Goal: Task Accomplishment & Management: Manage account settings

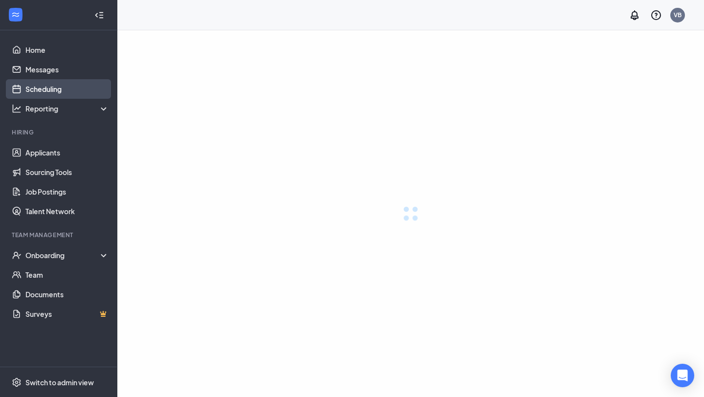
click at [67, 85] on link "Scheduling" at bounding box center [67, 89] width 84 height 20
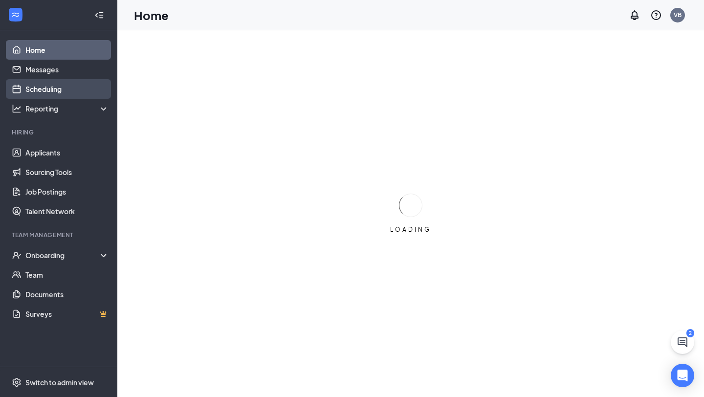
click at [48, 87] on link "Scheduling" at bounding box center [67, 89] width 84 height 20
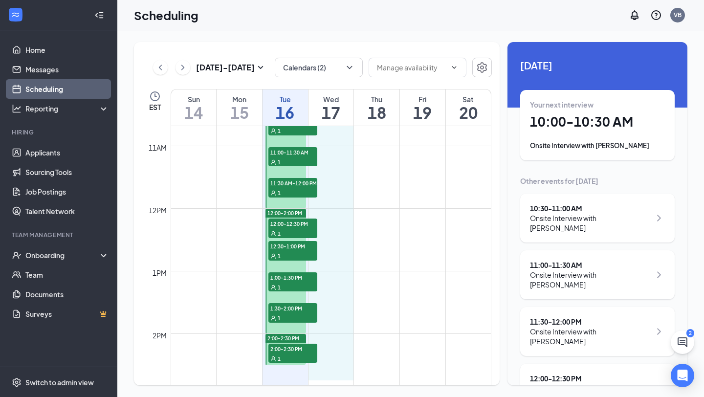
scroll to position [669, 0]
drag, startPoint x: 343, startPoint y: 131, endPoint x: 337, endPoint y: 332, distance: 201.0
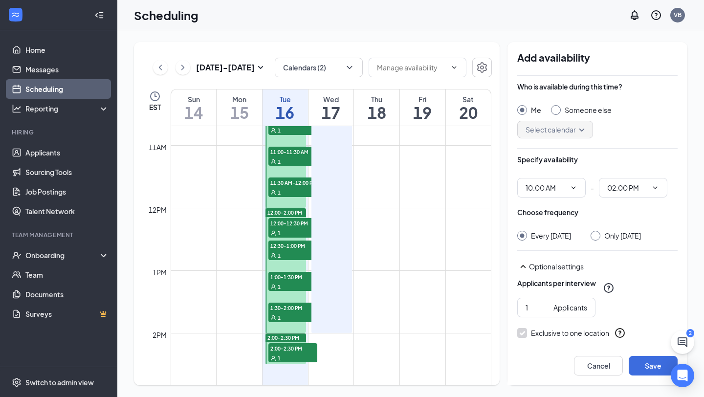
type input "10:00 AM"
type input "02:00 PM"
click at [600, 233] on div at bounding box center [595, 236] width 10 height 10
click at [600, 238] on div at bounding box center [595, 236] width 10 height 10
click at [597, 234] on input "Only Wednesday, Sep 17" at bounding box center [593, 234] width 7 height 7
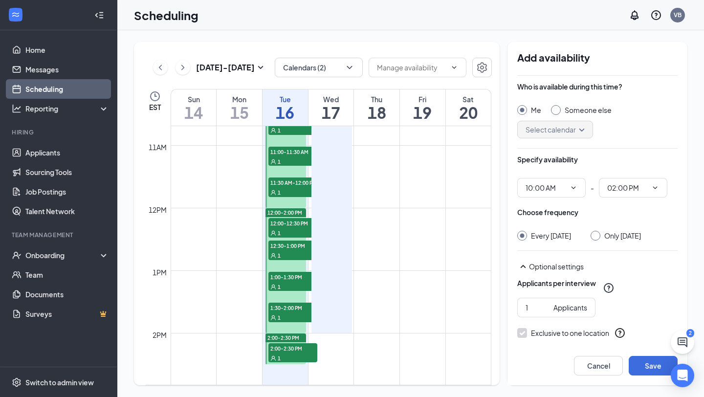
radio input "true"
radio input "false"
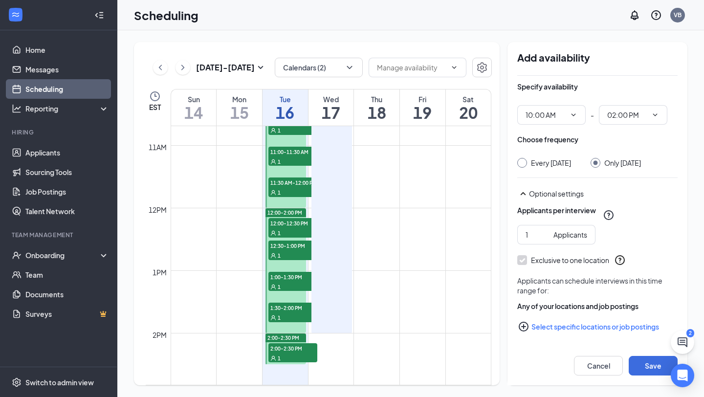
click at [590, 328] on button "Select specific locations or job postings" at bounding box center [597, 327] width 160 height 20
checkbox input "true"
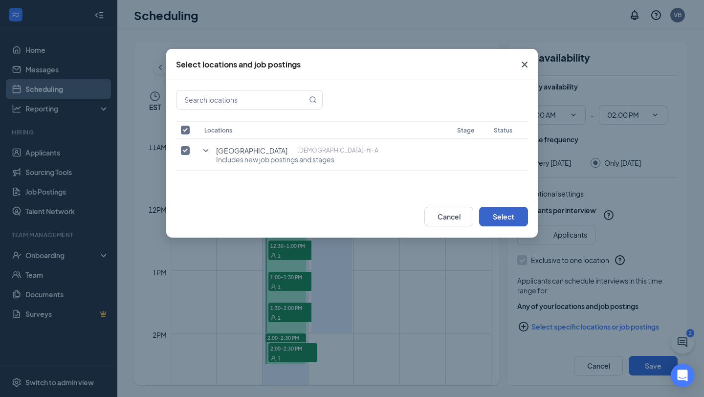
click at [496, 214] on button "Select" at bounding box center [503, 217] width 49 height 20
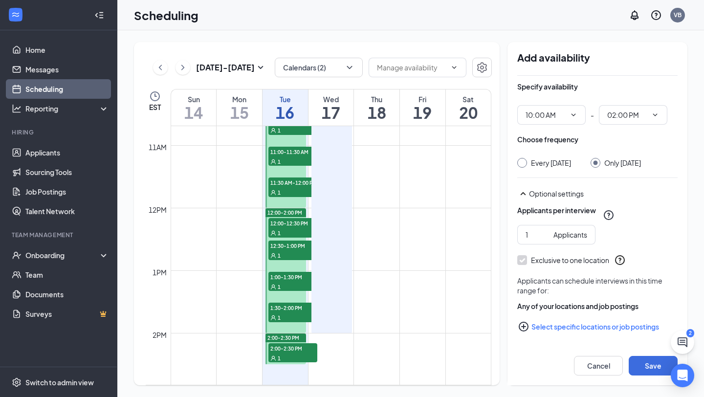
scroll to position [0, 0]
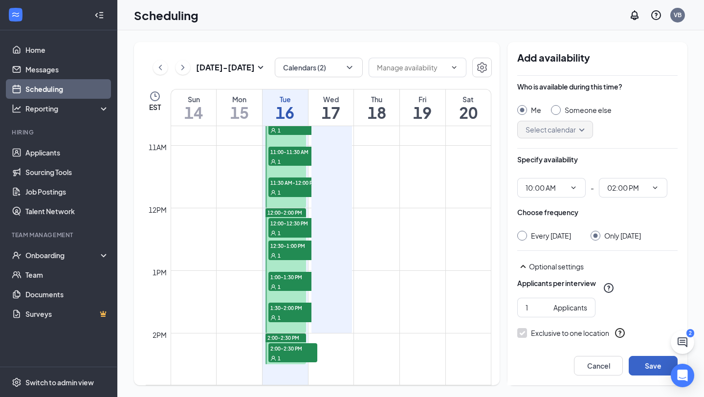
click at [649, 368] on button "Save" at bounding box center [652, 366] width 49 height 20
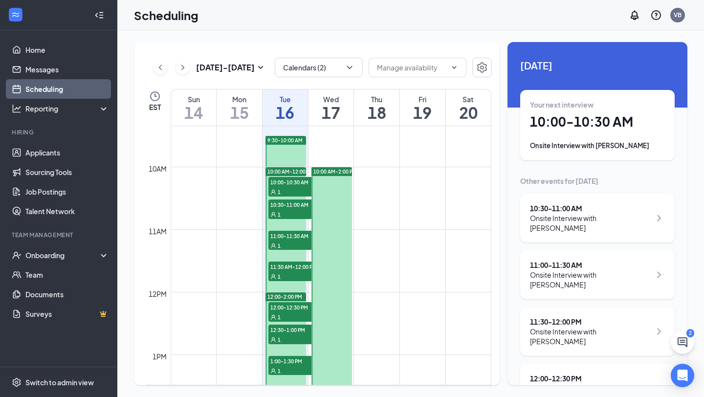
scroll to position [585, 0]
click at [297, 183] on span "10:00-10:30 AM" at bounding box center [292, 182] width 49 height 10
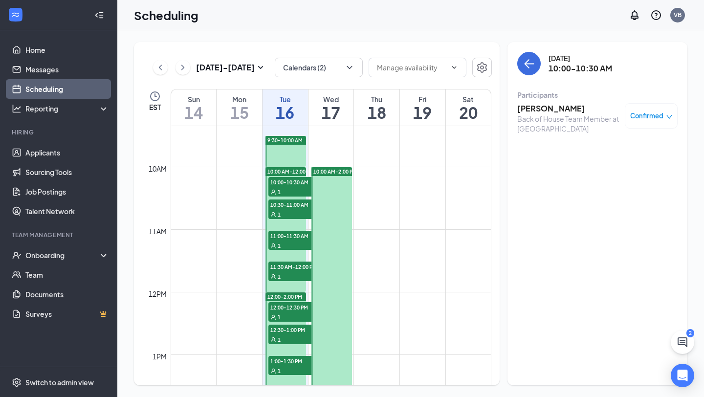
click at [647, 121] on div "Confirmed" at bounding box center [651, 115] width 53 height 25
click at [656, 113] on span "Confirmed" at bounding box center [646, 116] width 33 height 10
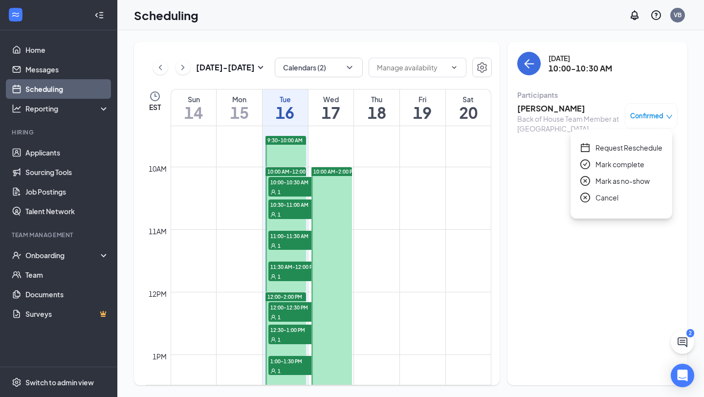
click at [627, 149] on span "Request Reschedule" at bounding box center [628, 147] width 67 height 11
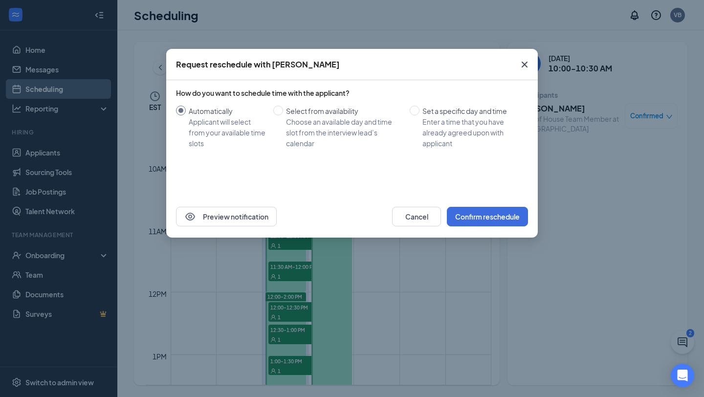
click at [524, 65] on icon "Cross" at bounding box center [524, 65] width 6 height 6
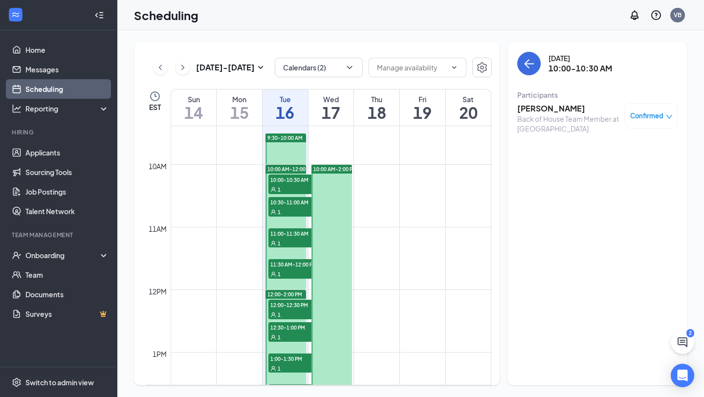
scroll to position [555, 0]
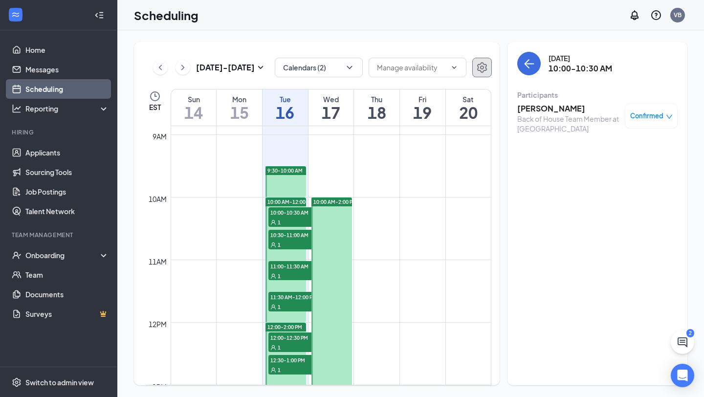
click at [475, 64] on button "button" at bounding box center [482, 68] width 20 height 20
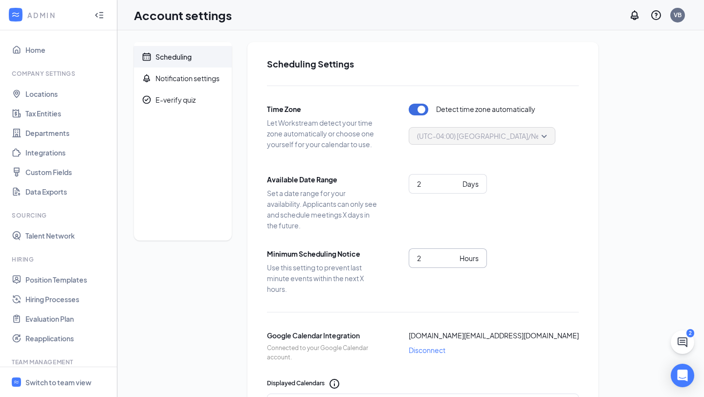
click at [429, 259] on input "2" at bounding box center [436, 258] width 39 height 11
type input "4"
click at [602, 229] on div "Scheduling Notification settings E-verify quiz Scheduling Settings Time Zone Le…" at bounding box center [410, 403] width 553 height 723
click at [50, 380] on div "Switch to team view" at bounding box center [58, 382] width 66 height 10
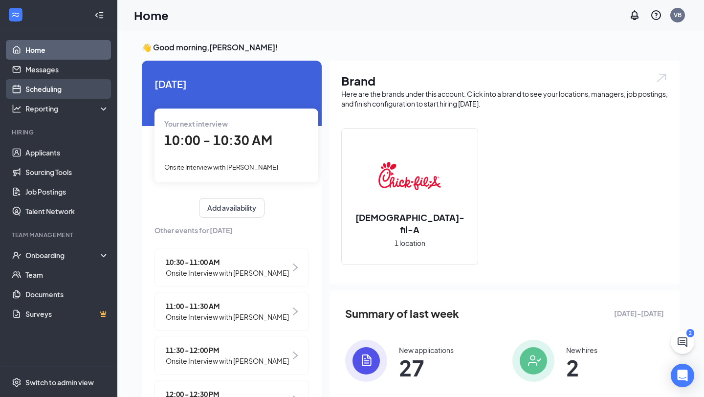
click at [56, 88] on link "Scheduling" at bounding box center [67, 89] width 84 height 20
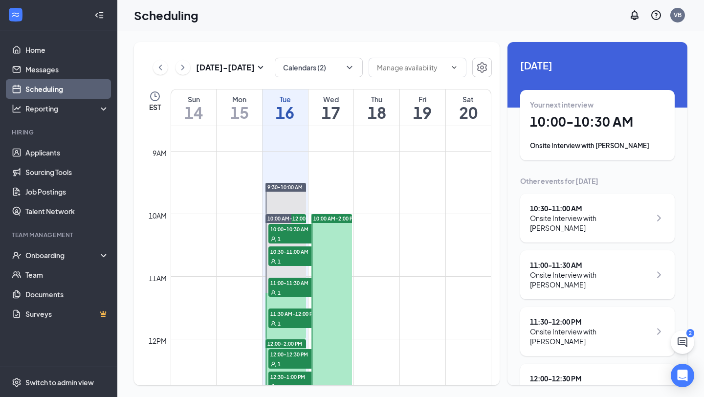
scroll to position [564, 0]
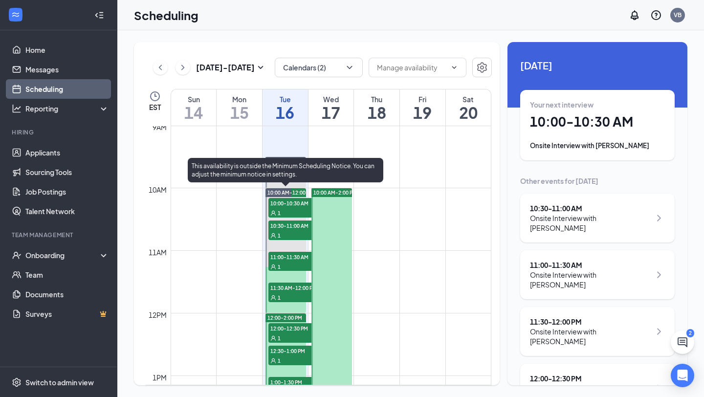
click at [284, 206] on span "10:00-10:30 AM" at bounding box center [292, 203] width 49 height 10
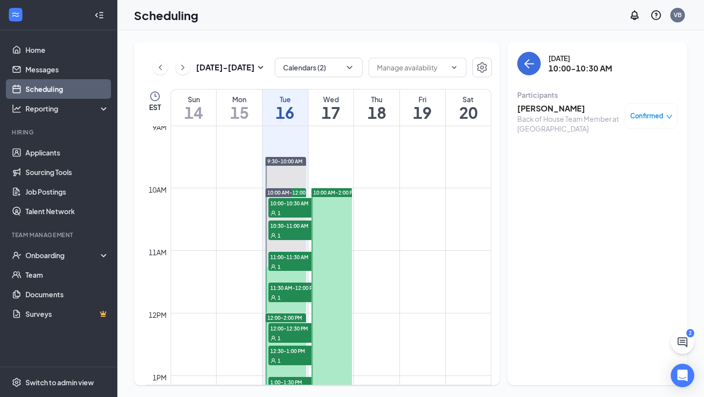
click at [670, 114] on icon "down" at bounding box center [669, 116] width 7 height 7
click at [625, 145] on span "Request Reschedule" at bounding box center [628, 143] width 67 height 11
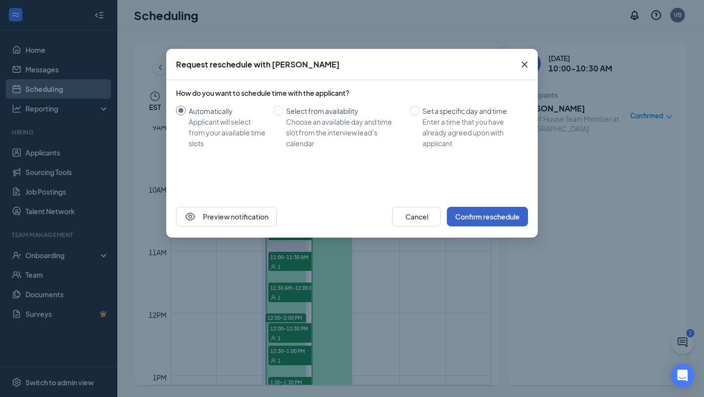
click at [499, 214] on button "Confirm reschedule" at bounding box center [487, 217] width 81 height 20
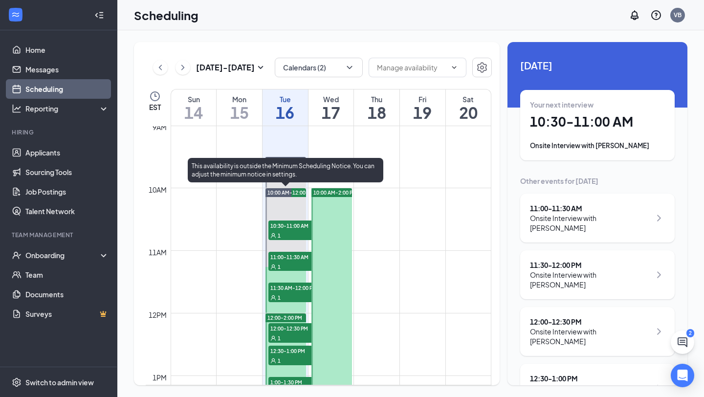
click at [296, 227] on span "10:30-11:00 AM" at bounding box center [292, 225] width 49 height 10
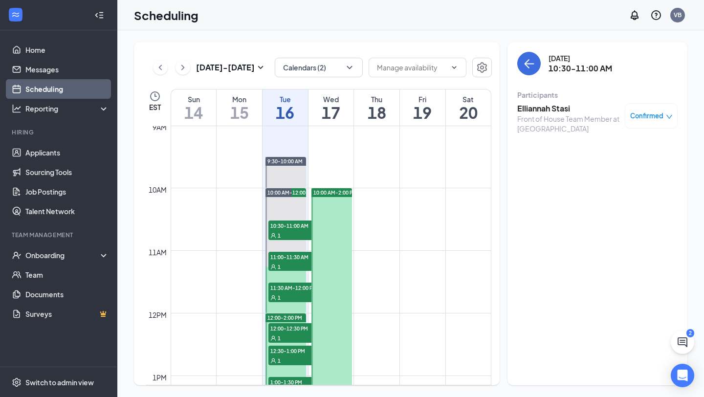
click at [641, 110] on div "Confirmed" at bounding box center [651, 115] width 53 height 25
click at [670, 114] on icon "down" at bounding box center [669, 116] width 7 height 7
click at [629, 141] on span "Request Reschedule" at bounding box center [628, 143] width 67 height 11
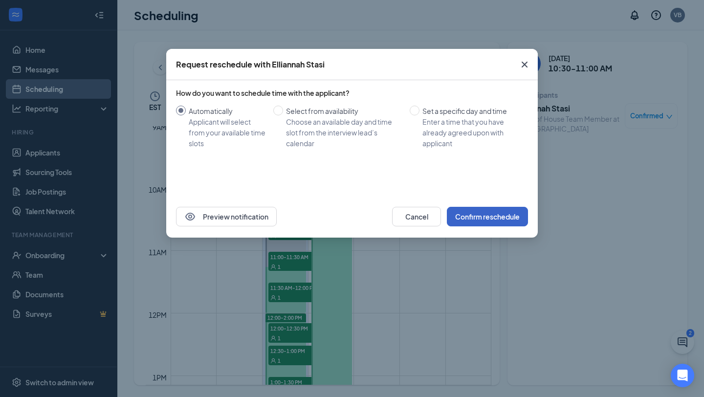
click at [490, 212] on button "Confirm reschedule" at bounding box center [487, 217] width 81 height 20
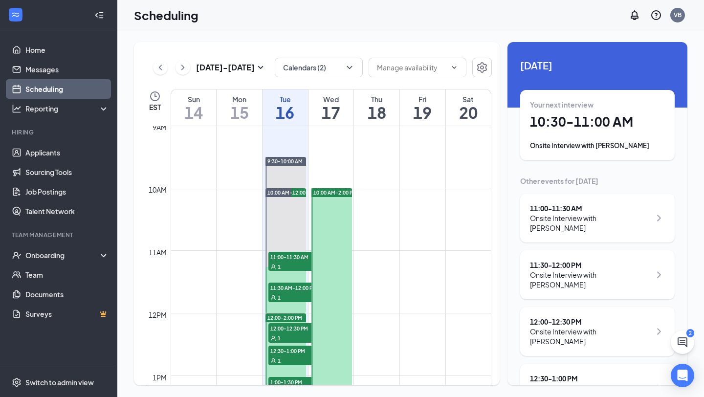
scroll to position [650, 0]
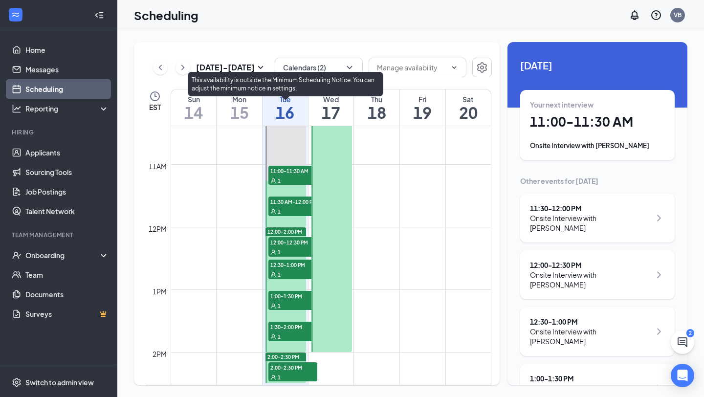
click at [296, 166] on span "11:00-11:30 AM" at bounding box center [292, 171] width 49 height 10
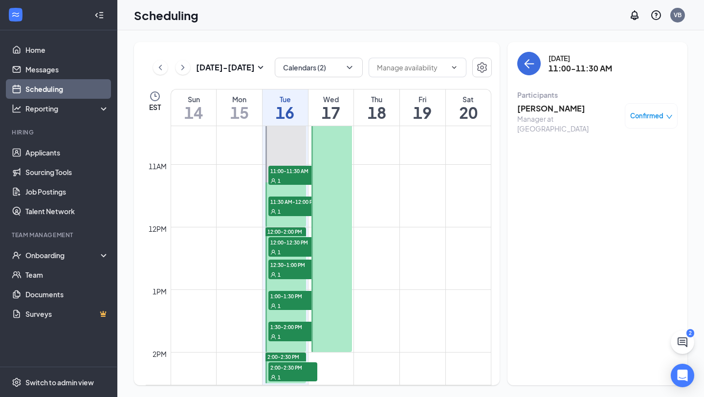
click at [633, 117] on span "Confirmed" at bounding box center [646, 116] width 33 height 10
click at [622, 138] on span "Request Reschedule" at bounding box center [628, 143] width 67 height 11
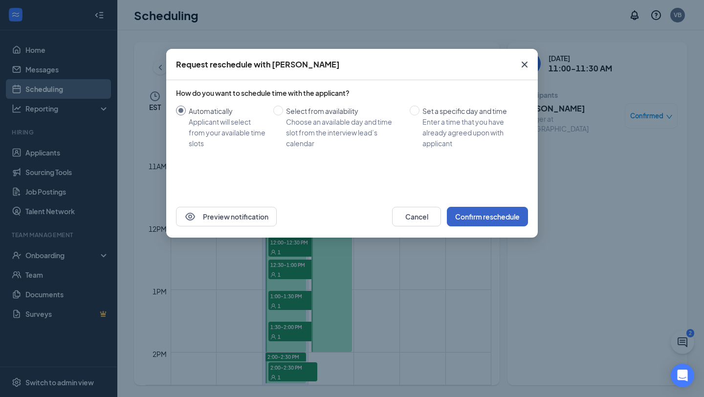
click at [491, 219] on button "Confirm reschedule" at bounding box center [487, 217] width 81 height 20
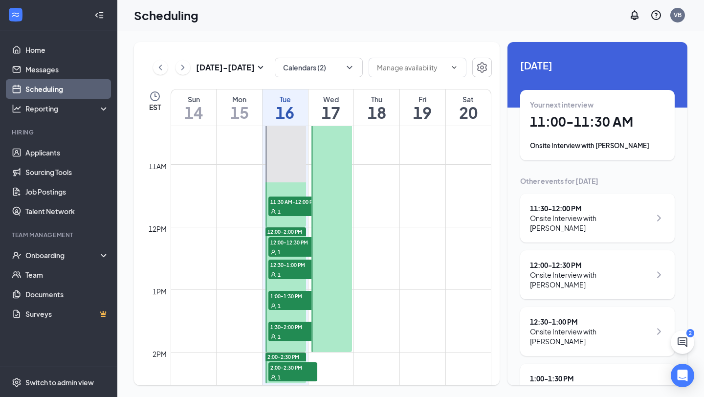
click at [288, 204] on span "11:30 AM-12:00 PM" at bounding box center [292, 201] width 49 height 10
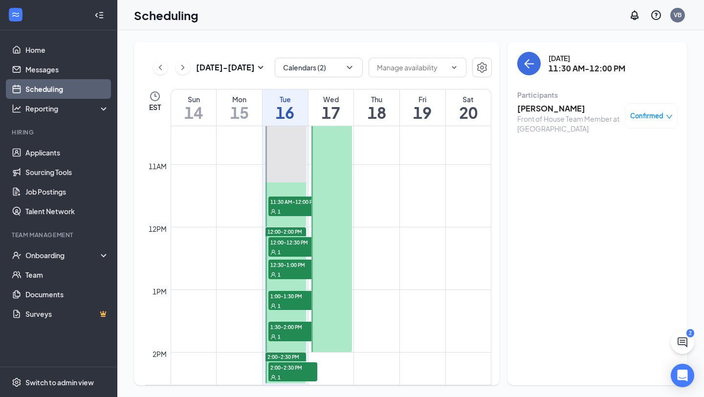
click at [650, 115] on span "Confirmed" at bounding box center [646, 116] width 33 height 10
click at [624, 139] on span "Request Reschedule" at bounding box center [628, 143] width 67 height 11
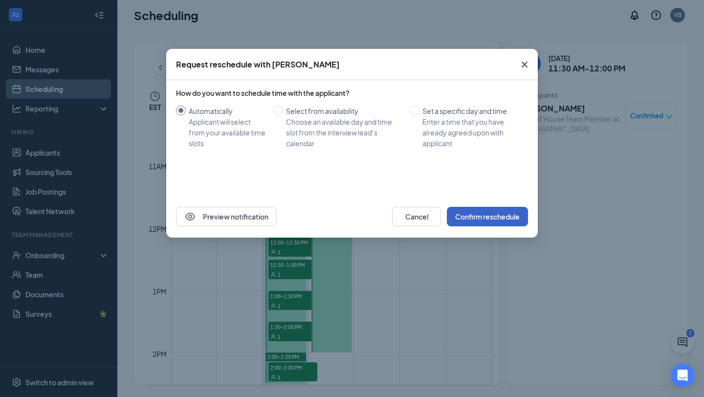
click at [500, 214] on button "Confirm reschedule" at bounding box center [487, 217] width 81 height 20
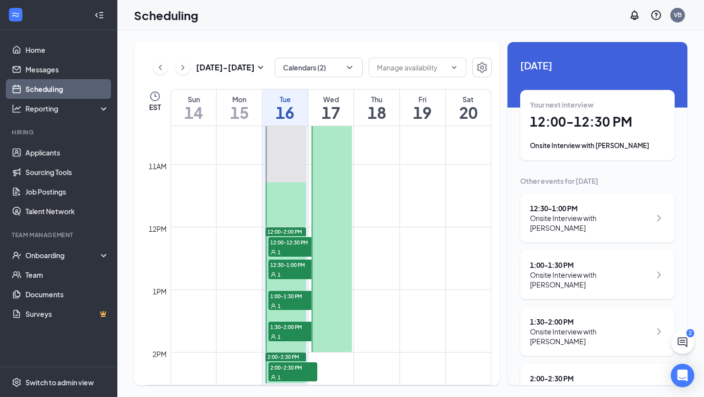
scroll to position [710, 0]
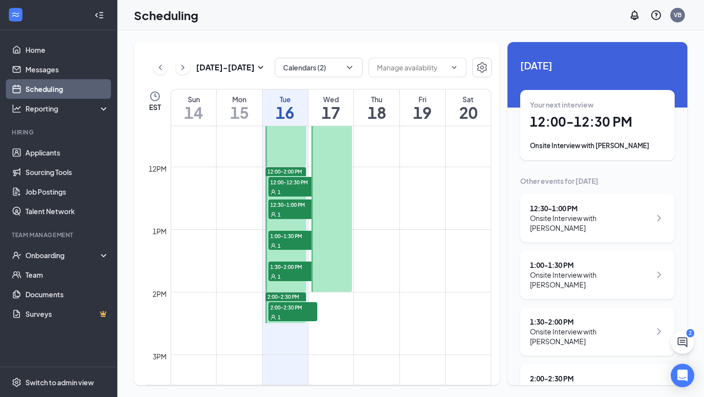
click at [296, 181] on span "12:00-12:30 PM" at bounding box center [292, 182] width 49 height 10
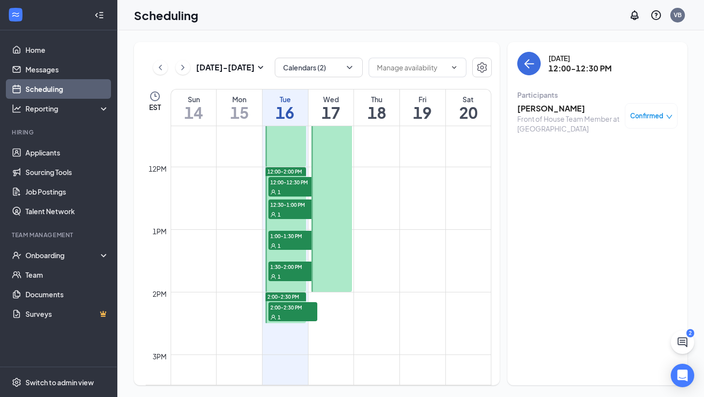
click at [643, 119] on span "Confirmed" at bounding box center [646, 116] width 33 height 10
click at [637, 138] on div "Request Reschedule Mark complete Mark as no-show Cancel" at bounding box center [621, 172] width 102 height 85
click at [637, 140] on span "Request Reschedule" at bounding box center [628, 143] width 67 height 11
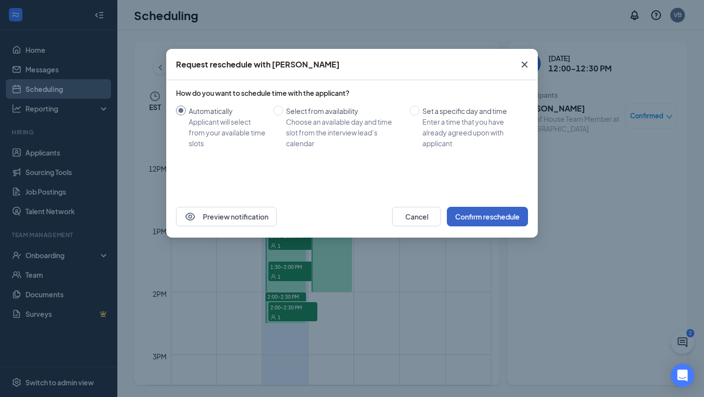
click at [508, 220] on button "Confirm reschedule" at bounding box center [487, 217] width 81 height 20
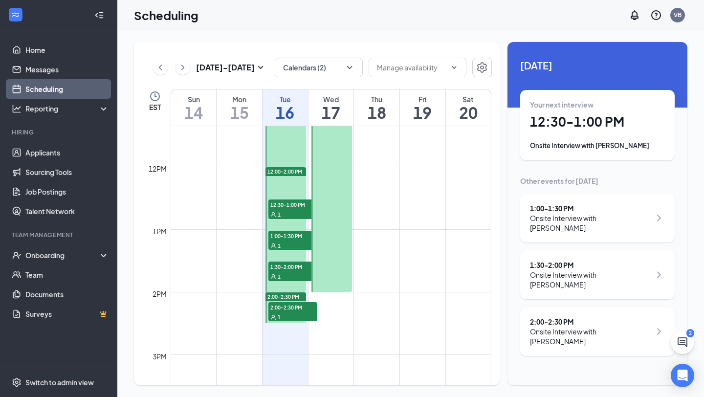
click at [291, 206] on span "12:30-1:00 PM" at bounding box center [292, 204] width 49 height 10
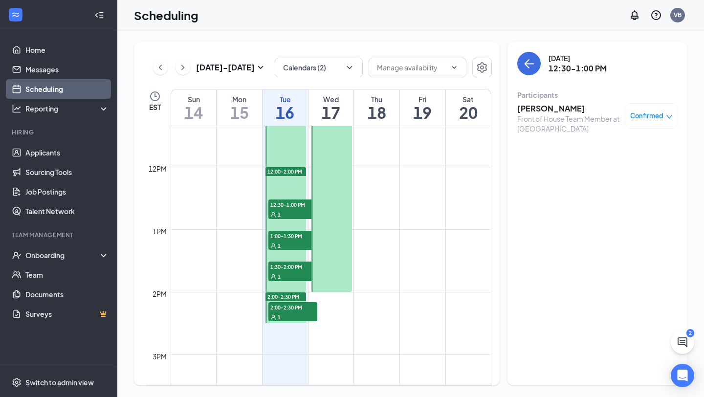
click at [664, 121] on div "Confirmed" at bounding box center [651, 115] width 53 height 25
click at [670, 112] on div "Confirmed" at bounding box center [651, 116] width 43 height 10
click at [626, 146] on span "Request Reschedule" at bounding box center [628, 143] width 67 height 11
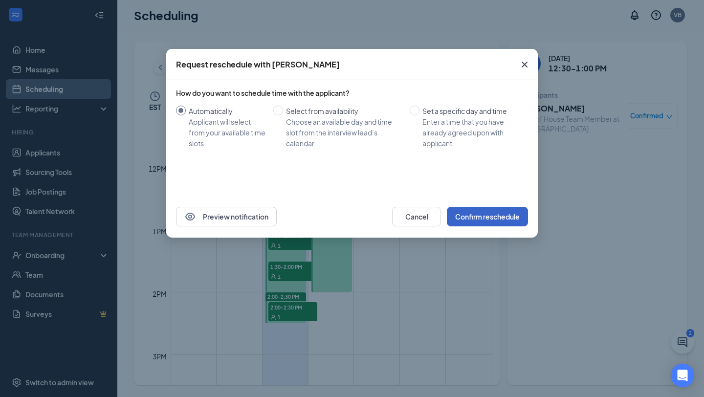
click at [501, 211] on button "Confirm reschedule" at bounding box center [487, 217] width 81 height 20
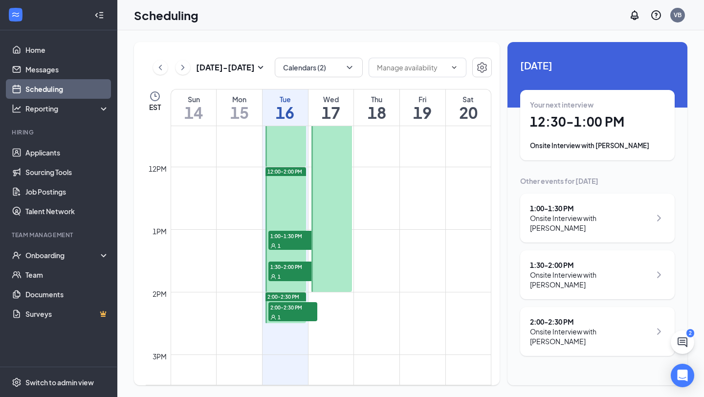
click at [300, 240] on div "1" at bounding box center [292, 245] width 49 height 10
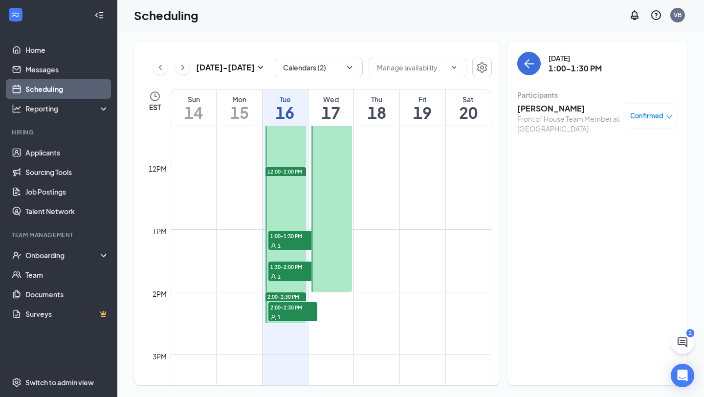
click at [662, 116] on span "Confirmed" at bounding box center [646, 116] width 33 height 10
click at [647, 143] on span "Request Reschedule" at bounding box center [628, 143] width 67 height 11
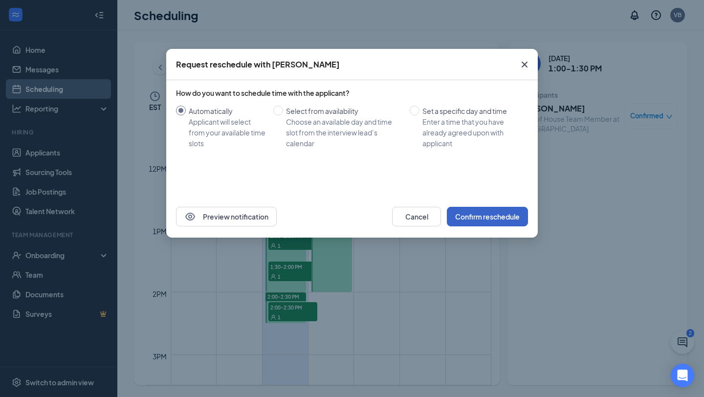
click at [497, 217] on button "Confirm reschedule" at bounding box center [487, 217] width 81 height 20
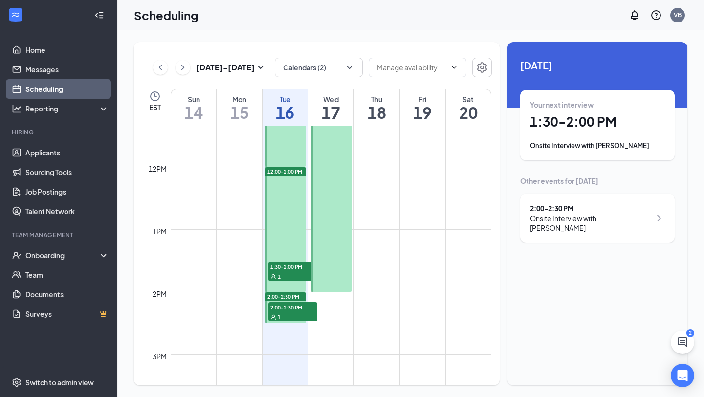
click at [286, 268] on span "1:30-2:00 PM" at bounding box center [292, 266] width 49 height 10
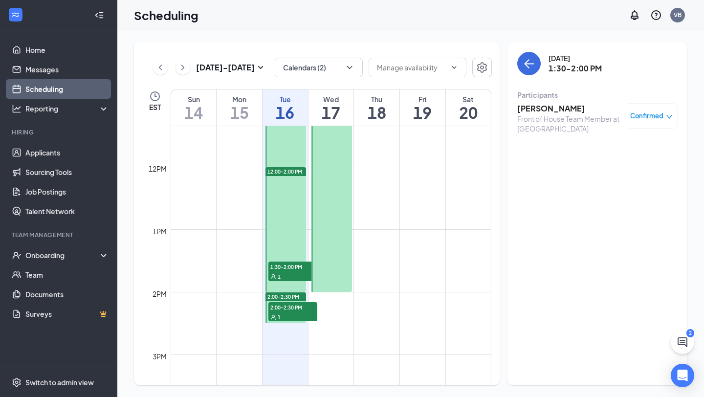
click at [656, 121] on div "Confirmed" at bounding box center [651, 115] width 53 height 25
click at [662, 118] on span "Confirmed" at bounding box center [646, 116] width 33 height 10
click at [654, 141] on span "Request Reschedule" at bounding box center [628, 143] width 67 height 11
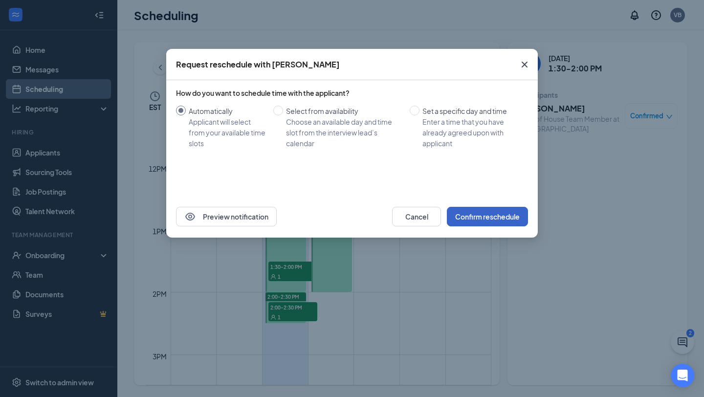
click at [493, 220] on button "Confirm reschedule" at bounding box center [487, 217] width 81 height 20
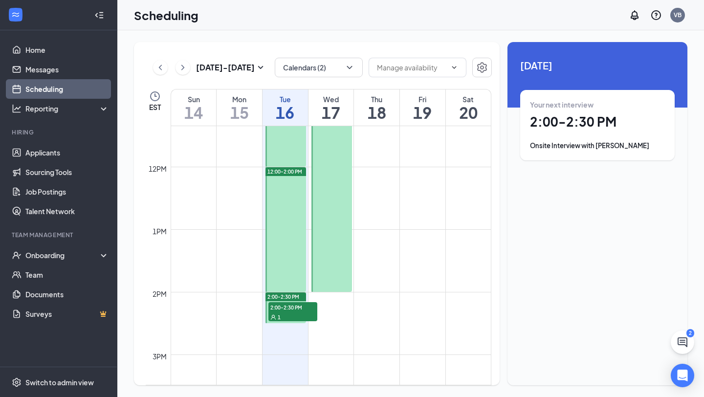
click at [297, 308] on span "2:00-2:30 PM" at bounding box center [292, 307] width 49 height 10
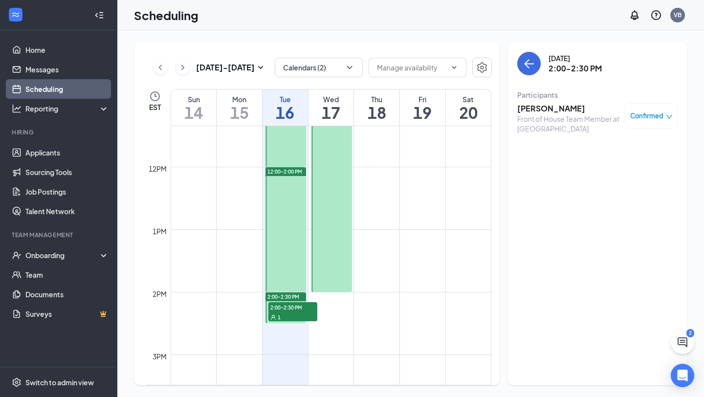
click at [647, 113] on span "Confirmed" at bounding box center [646, 116] width 33 height 10
click at [649, 142] on span "Request Reschedule" at bounding box center [628, 143] width 67 height 11
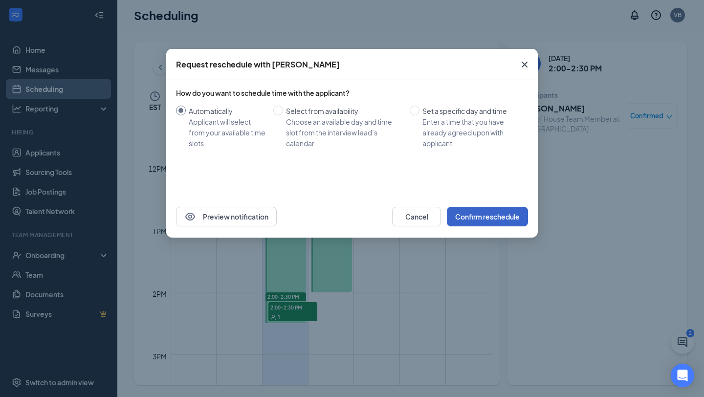
click at [507, 216] on button "Confirm reschedule" at bounding box center [487, 217] width 81 height 20
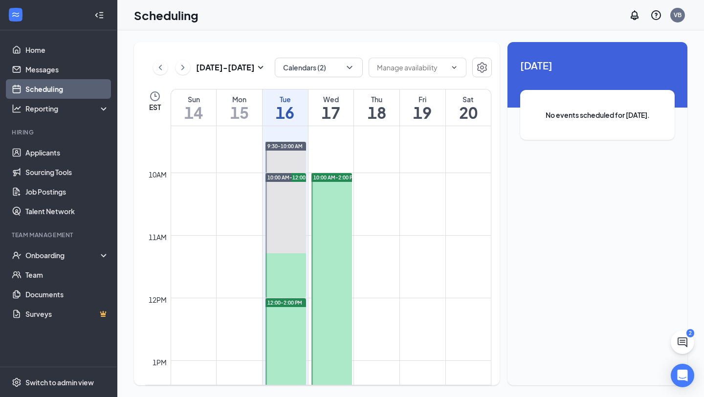
scroll to position [578, 0]
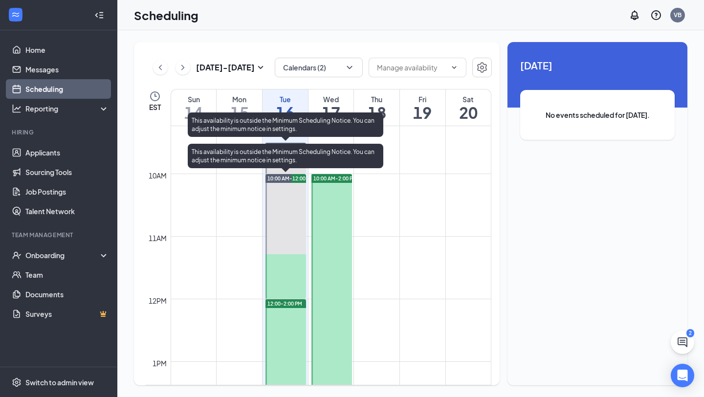
click at [292, 154] on div "This availability is outside the Minimum Scheduling Notice. You can adjust the …" at bounding box center [285, 156] width 195 height 24
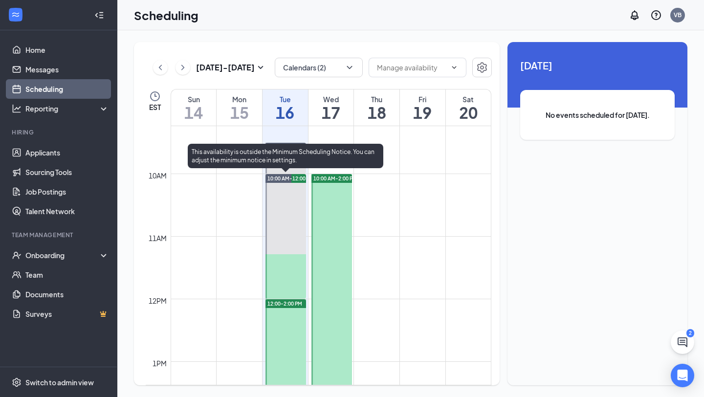
click at [280, 281] on div at bounding box center [285, 236] width 41 height 125
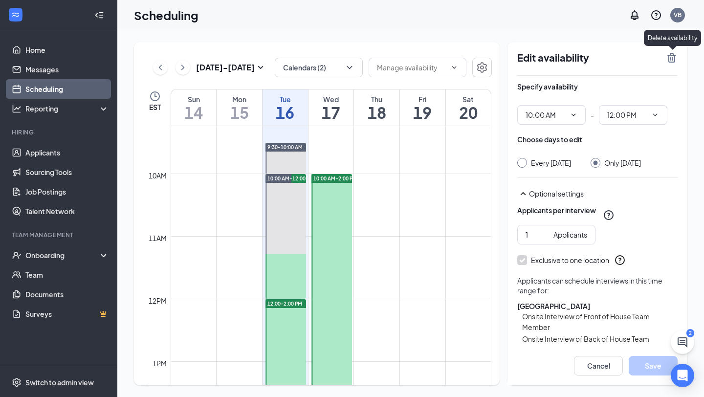
click at [673, 61] on icon "TrashOutline" at bounding box center [672, 58] width 12 height 12
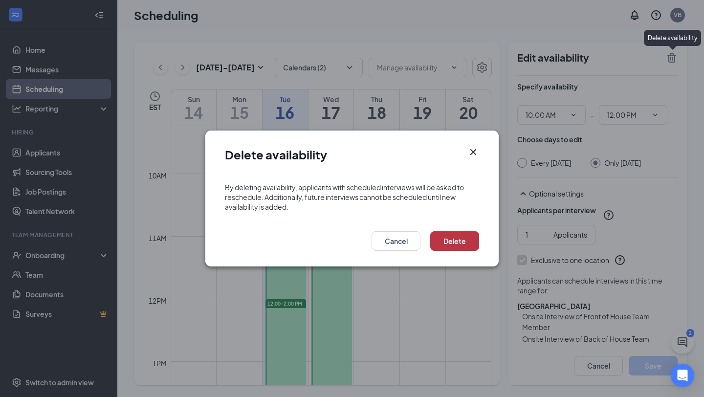
click at [469, 237] on button "Delete" at bounding box center [454, 241] width 49 height 20
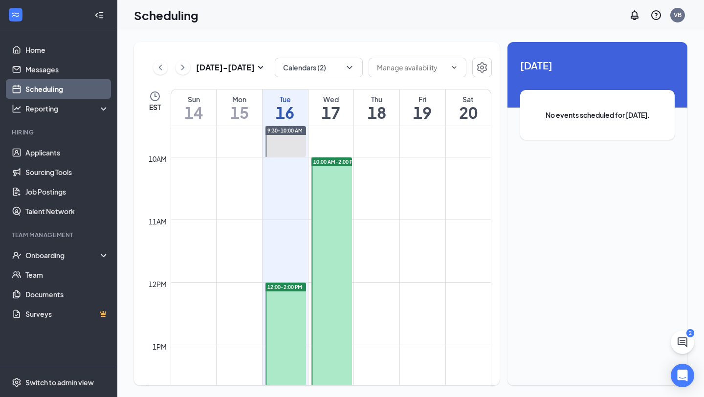
scroll to position [591, 0]
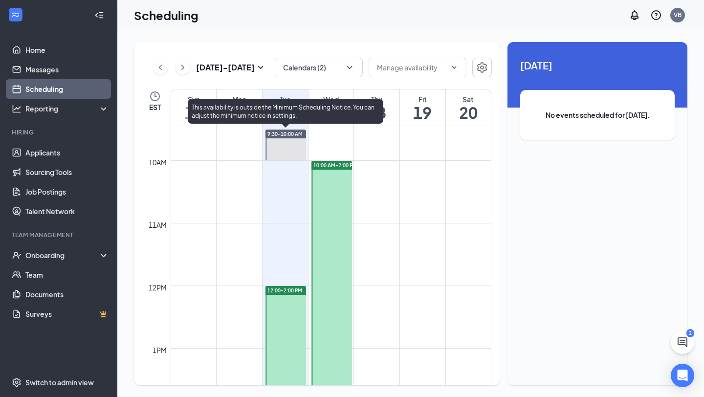
click at [294, 150] on div at bounding box center [285, 145] width 41 height 31
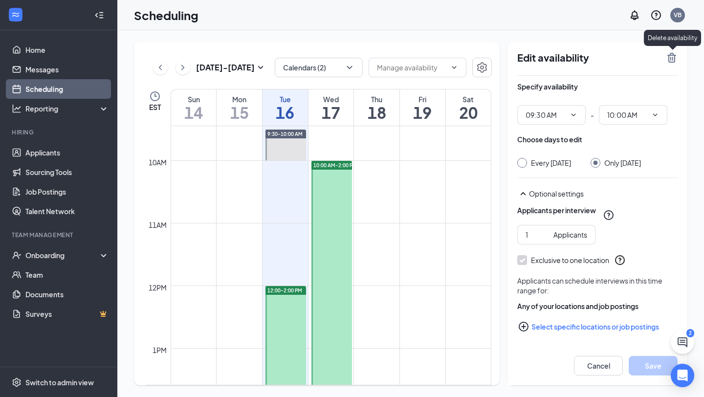
click at [675, 60] on icon "TrashOutline" at bounding box center [672, 58] width 12 height 12
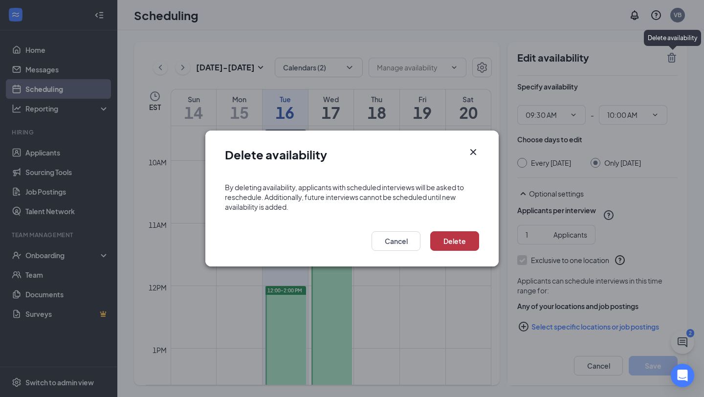
click at [456, 240] on button "Delete" at bounding box center [454, 241] width 49 height 20
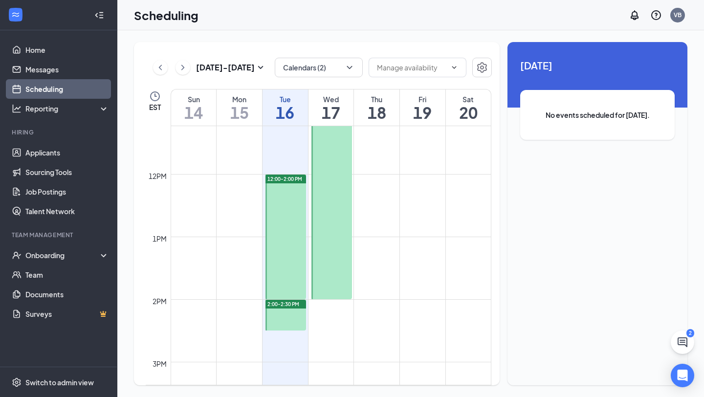
scroll to position [722, 0]
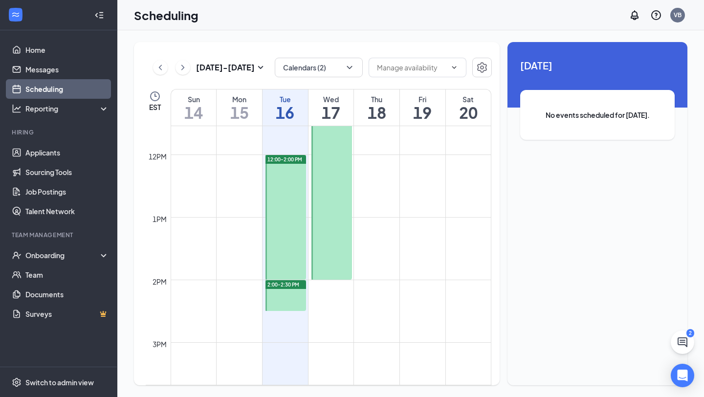
click at [288, 209] on div at bounding box center [285, 217] width 41 height 125
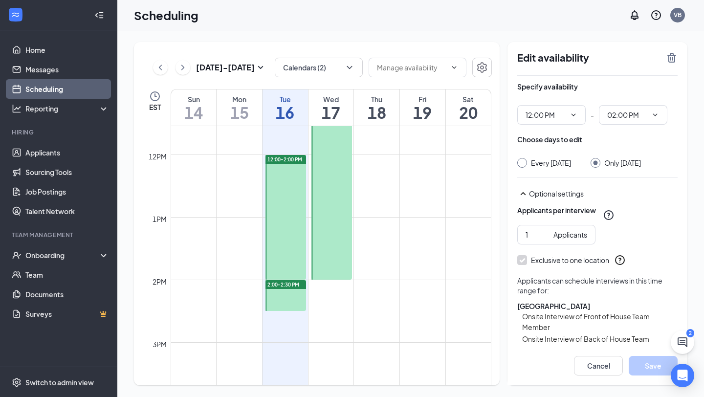
click at [676, 53] on icon "TrashOutline" at bounding box center [672, 58] width 12 height 12
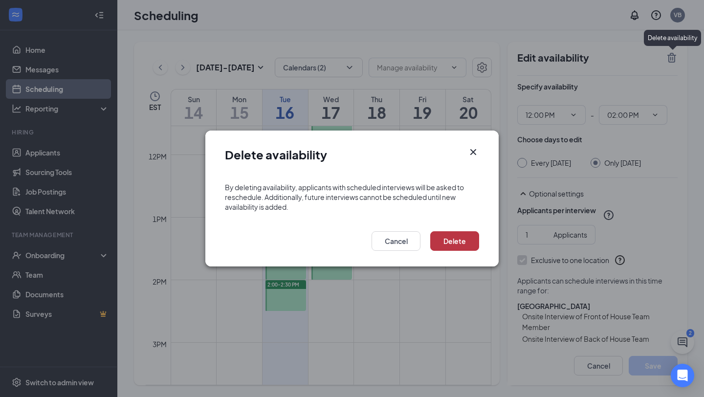
click at [465, 234] on button "Delete" at bounding box center [454, 241] width 49 height 20
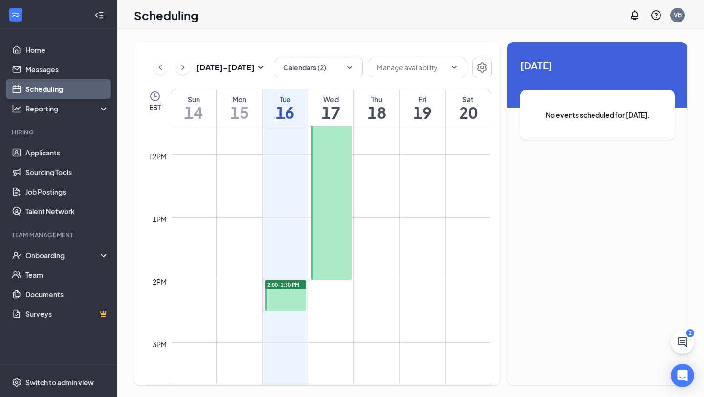
click at [303, 290] on div at bounding box center [285, 295] width 41 height 31
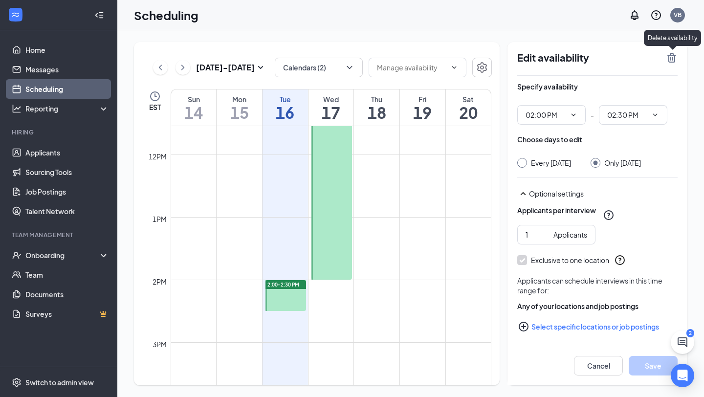
click at [671, 58] on icon "TrashOutline" at bounding box center [672, 58] width 12 height 12
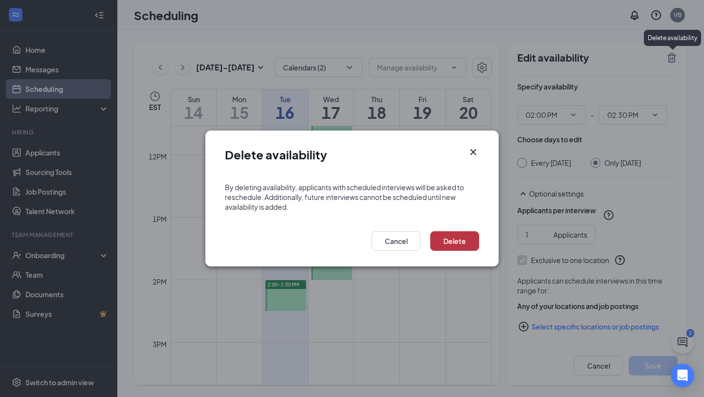
click at [457, 250] on button "Delete" at bounding box center [454, 241] width 49 height 20
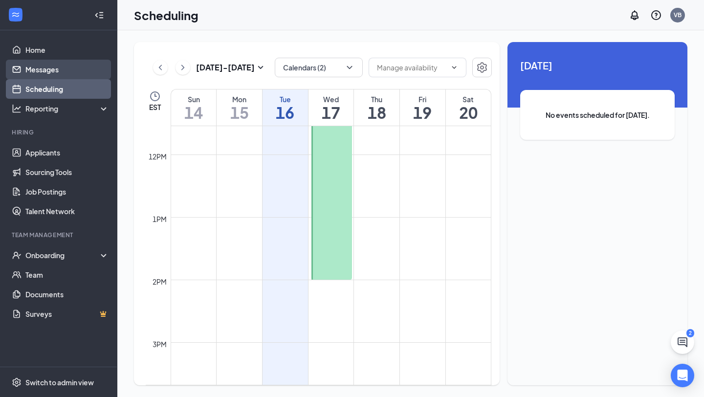
click at [47, 63] on link "Messages" at bounding box center [67, 70] width 84 height 20
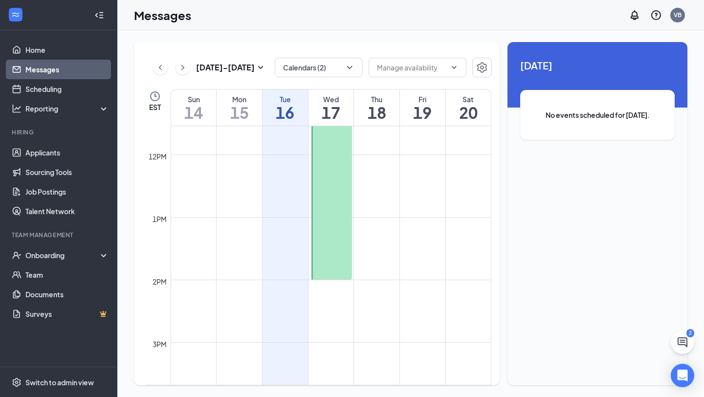
click at [60, 70] on link "Messages" at bounding box center [67, 70] width 84 height 20
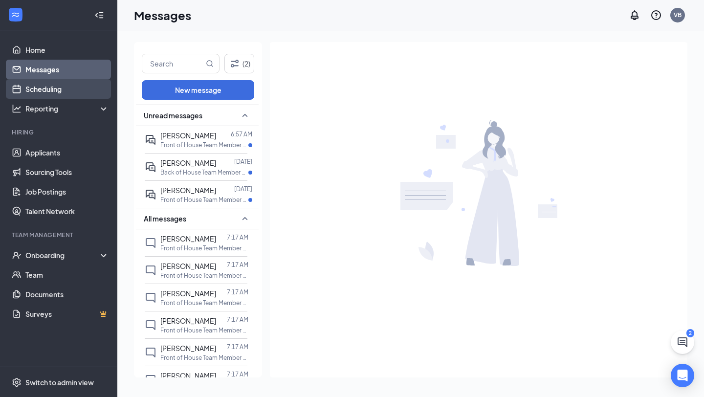
click at [69, 89] on link "Scheduling" at bounding box center [67, 89] width 84 height 20
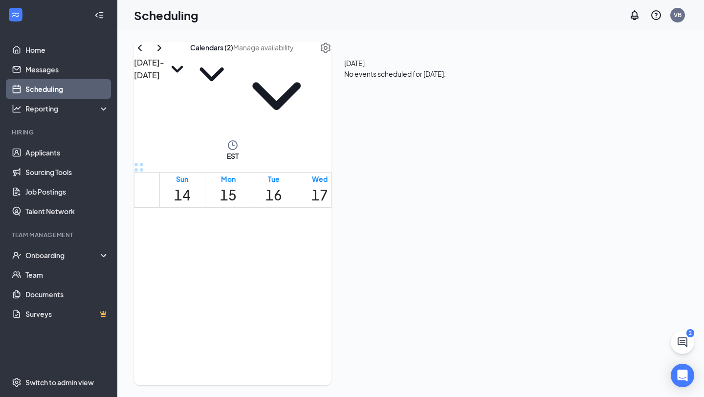
scroll to position [734, 0]
